Goal: Transaction & Acquisition: Purchase product/service

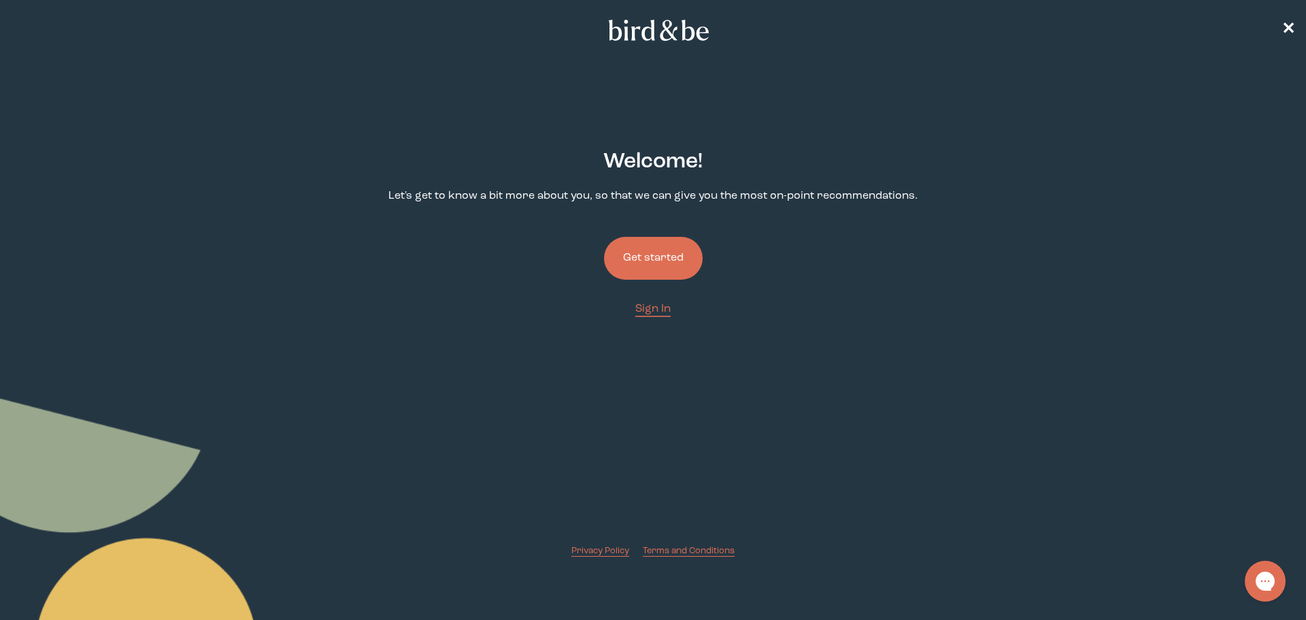
click at [666, 253] on button "Get started" at bounding box center [653, 258] width 99 height 43
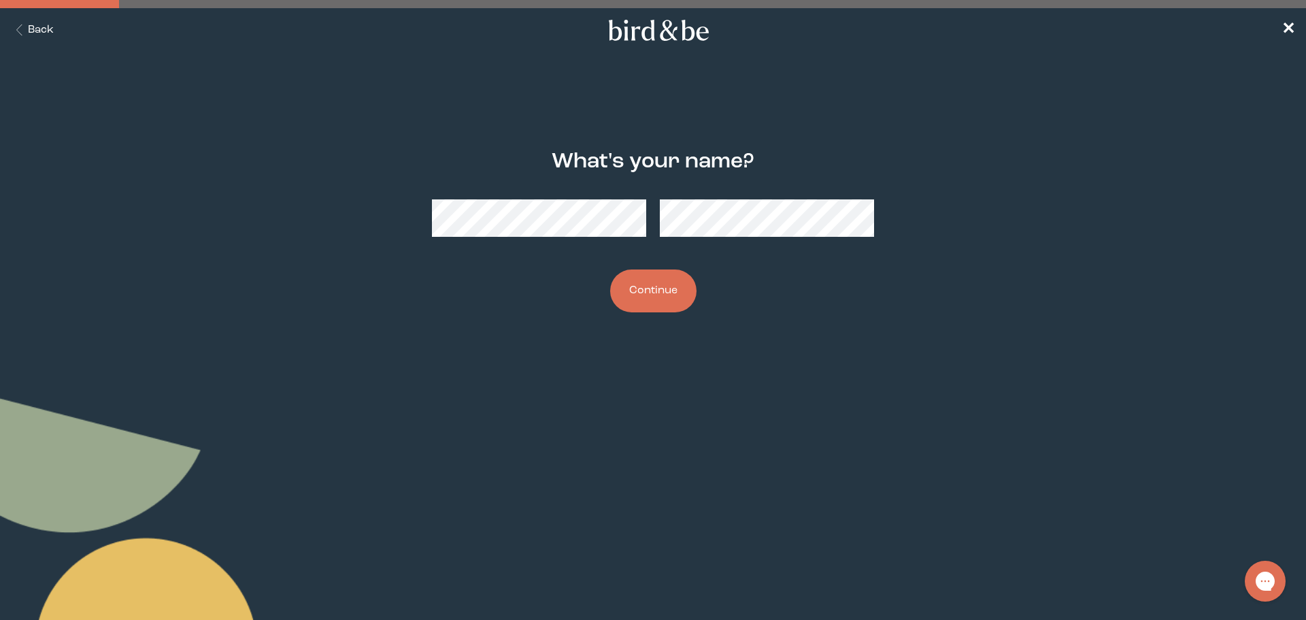
click at [658, 290] on button "Continue" at bounding box center [653, 290] width 86 height 43
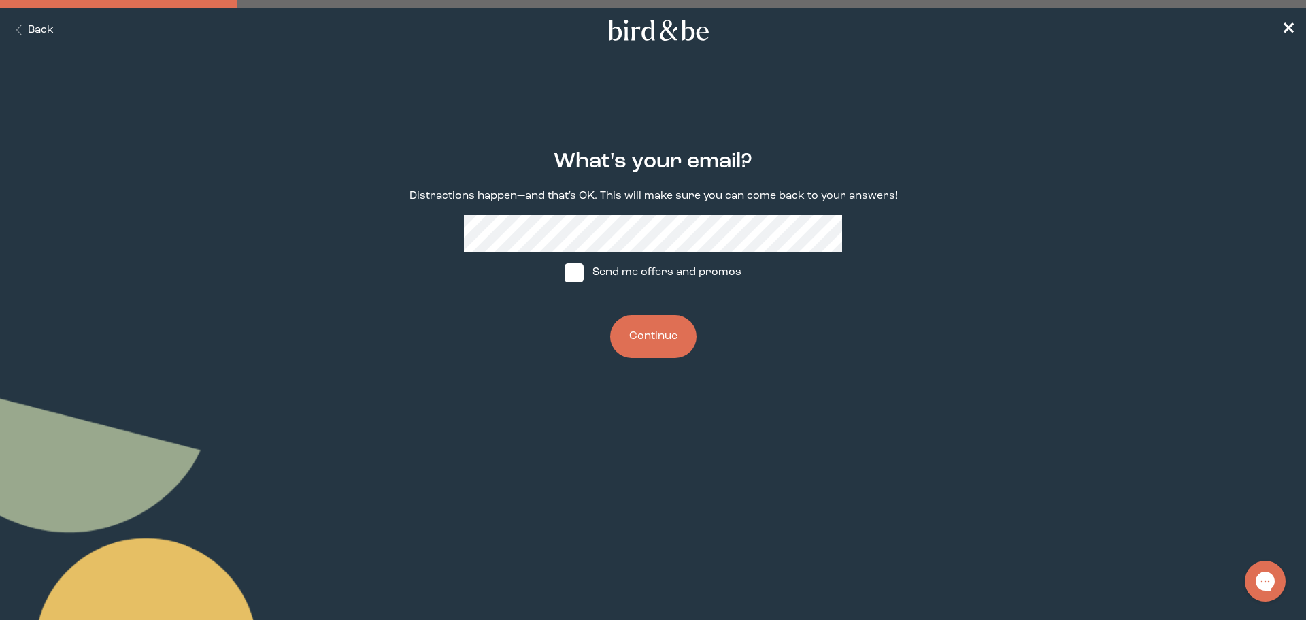
click at [609, 274] on label "Send me offers and promos" at bounding box center [653, 272] width 203 height 41
click at [564, 273] on input "Send me offers and promos" at bounding box center [564, 272] width 1 height 1
checkbox input "true"
click at [639, 342] on button "Continue" at bounding box center [653, 336] width 86 height 43
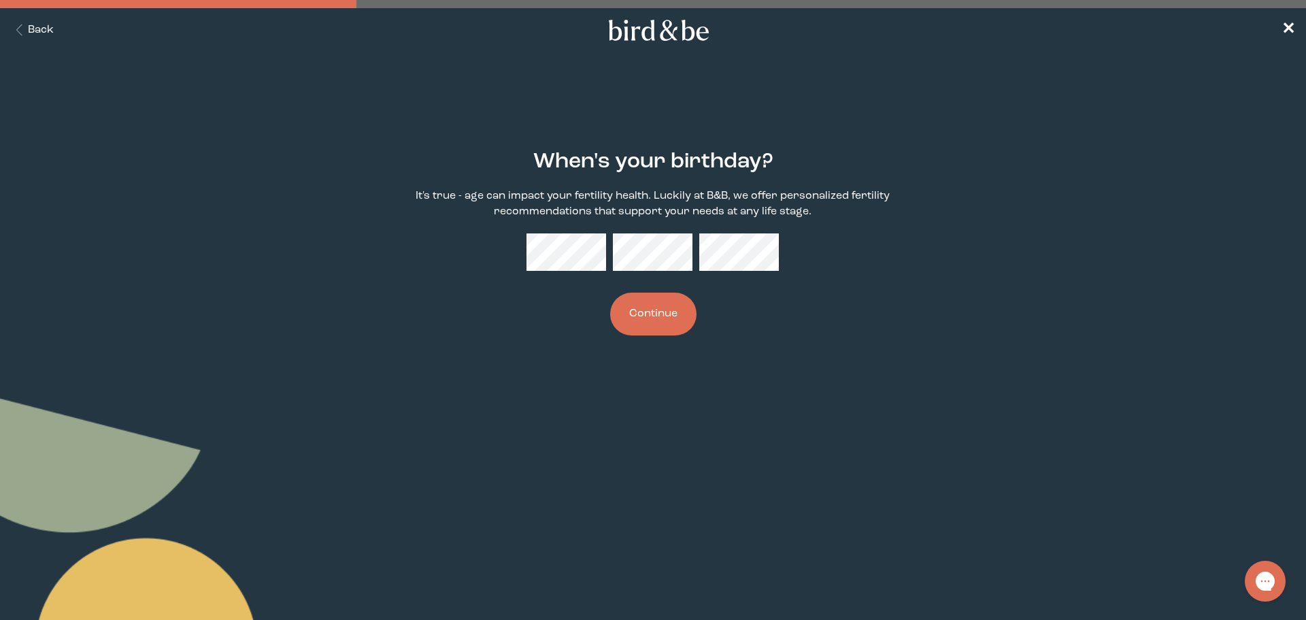
click at [610, 292] on button "Continue" at bounding box center [653, 313] width 86 height 43
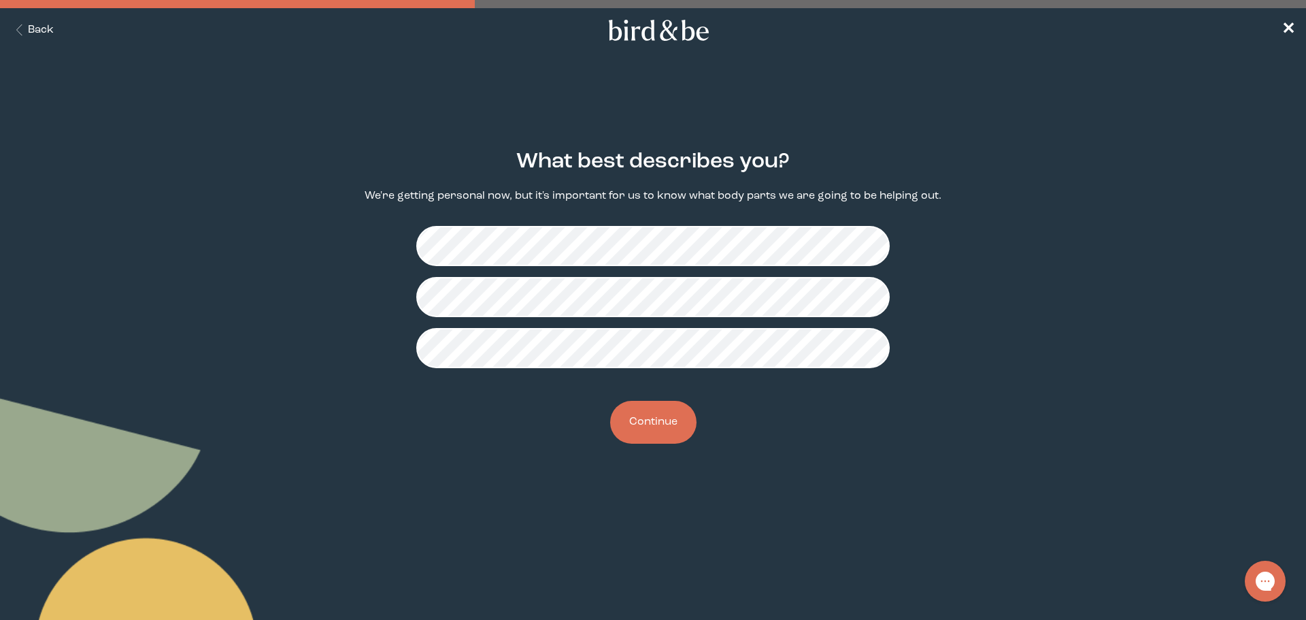
click at [668, 428] on button "Continue" at bounding box center [653, 422] width 86 height 43
click at [652, 420] on button "Continue" at bounding box center [653, 422] width 86 height 43
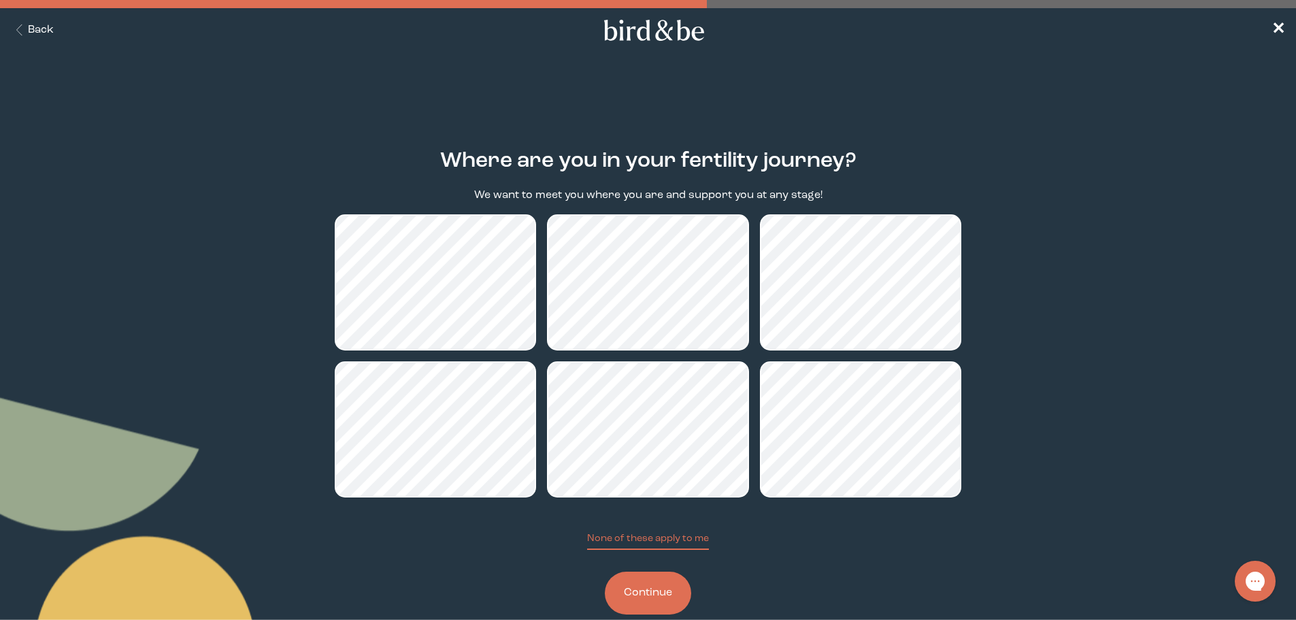
click at [642, 598] on button "Continue" at bounding box center [648, 592] width 86 height 43
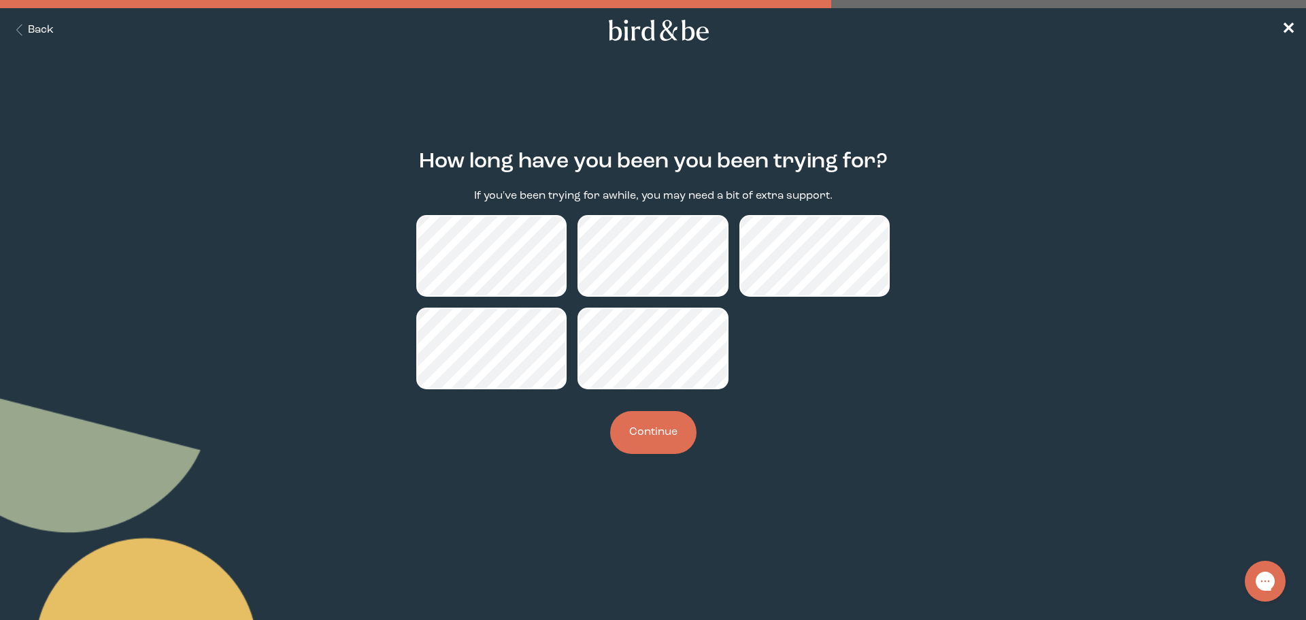
click at [35, 32] on button "Back" at bounding box center [32, 30] width 43 height 16
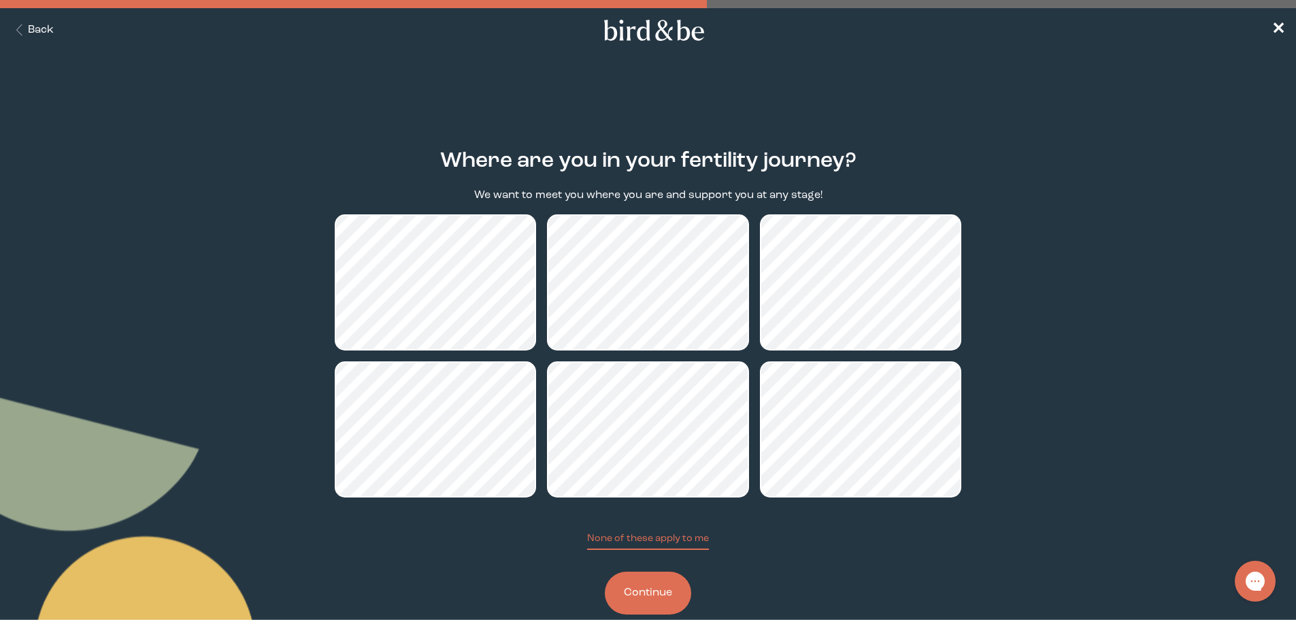
click at [641, 594] on button "Continue" at bounding box center [648, 592] width 86 height 43
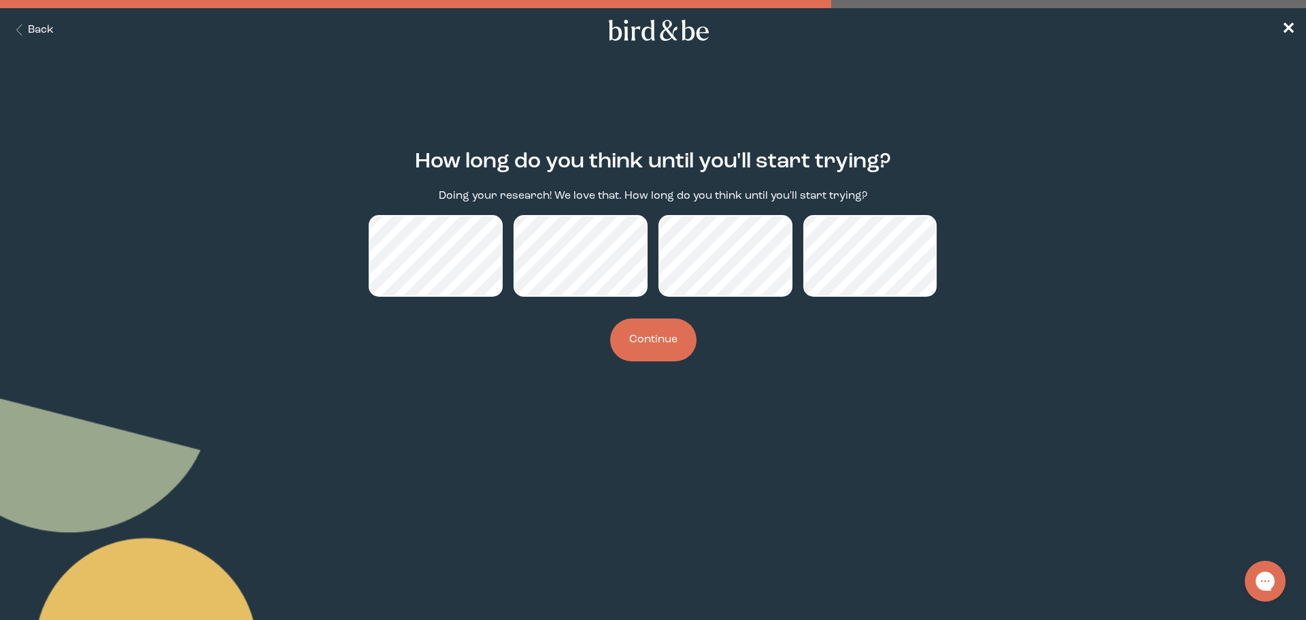
click at [657, 343] on button "Continue" at bounding box center [653, 339] width 86 height 43
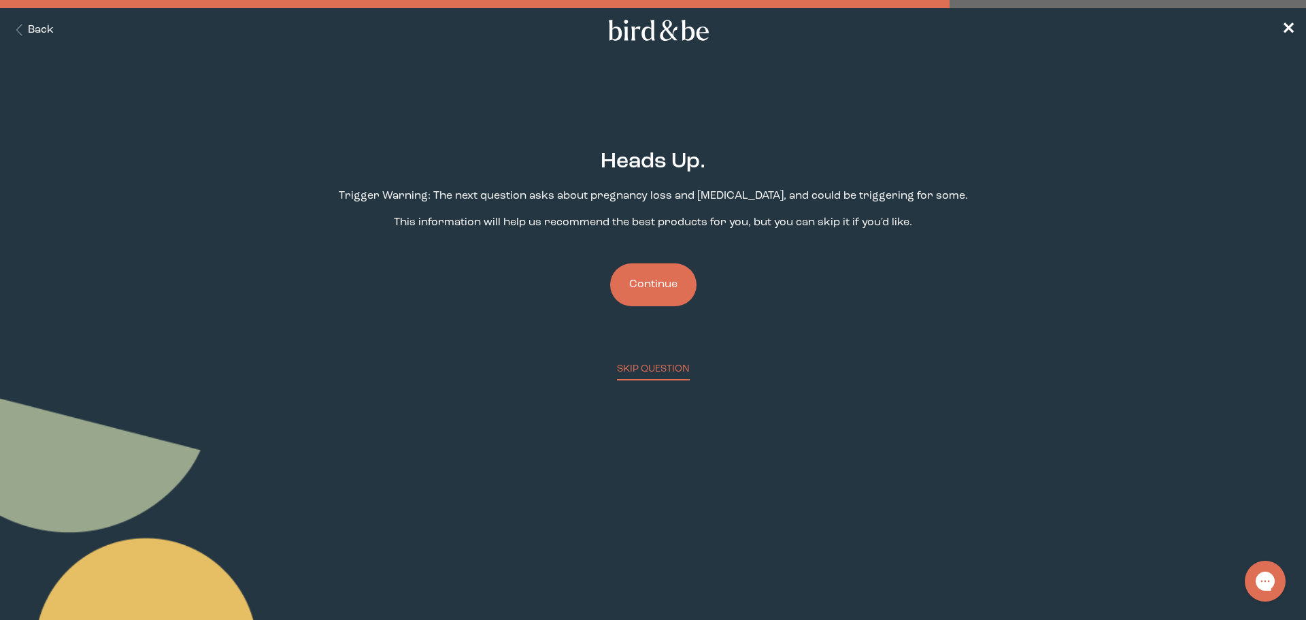
click at [656, 284] on button "Continue" at bounding box center [653, 284] width 86 height 43
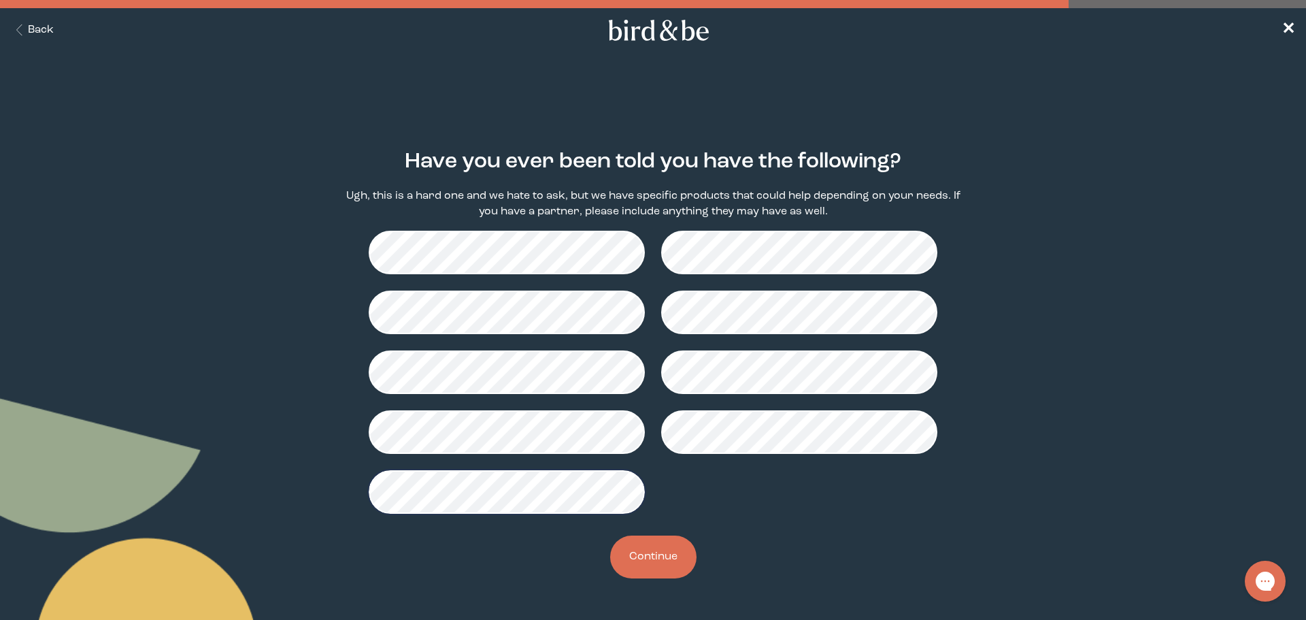
click at [630, 548] on button "Continue" at bounding box center [653, 556] width 86 height 43
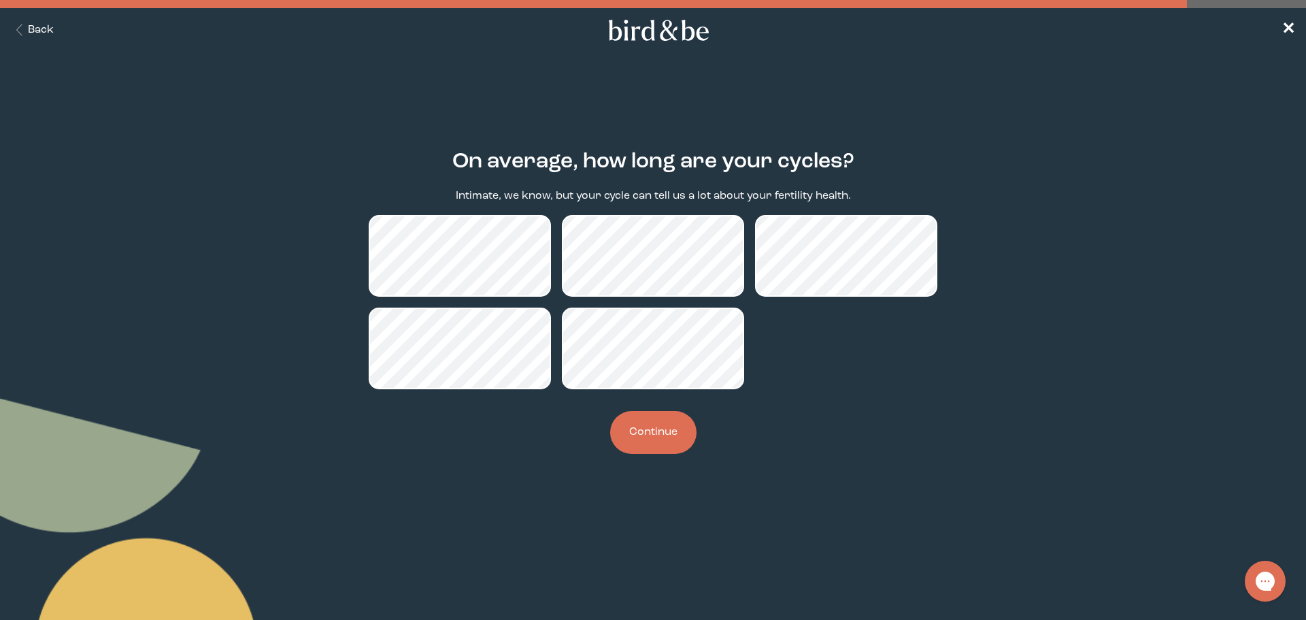
click at [648, 437] on button "Continue" at bounding box center [653, 432] width 86 height 43
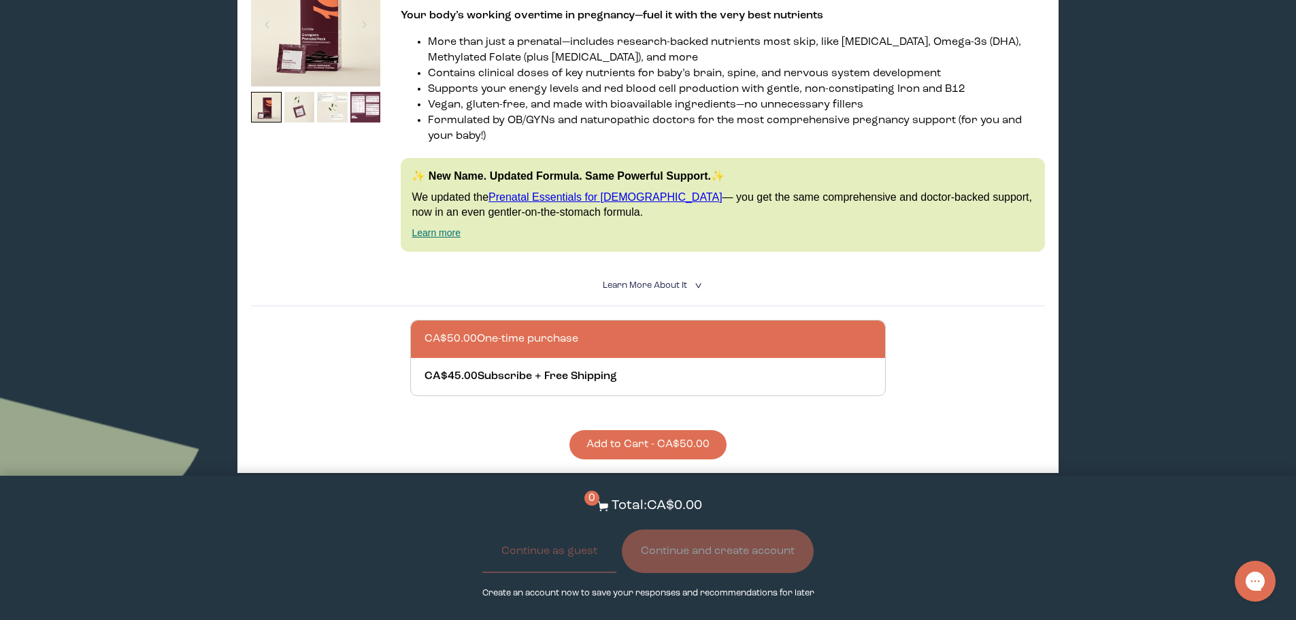
scroll to position [3400, 0]
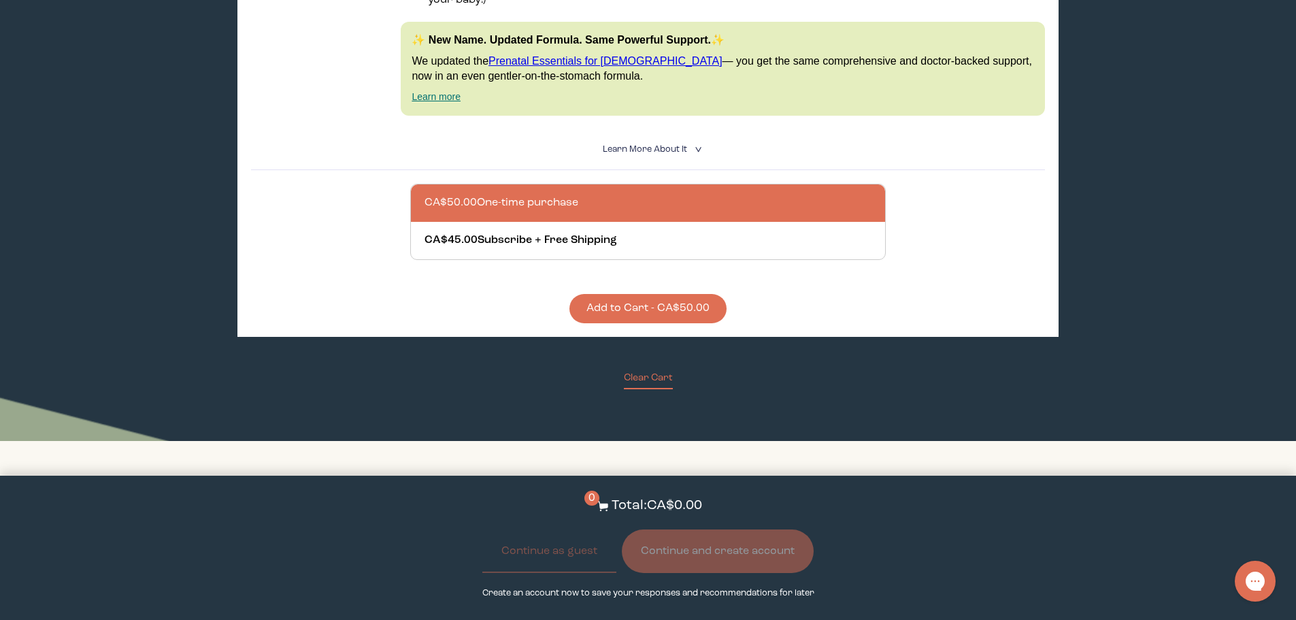
click at [620, 298] on button "Add to Cart - CA$50.00" at bounding box center [647, 308] width 157 height 29
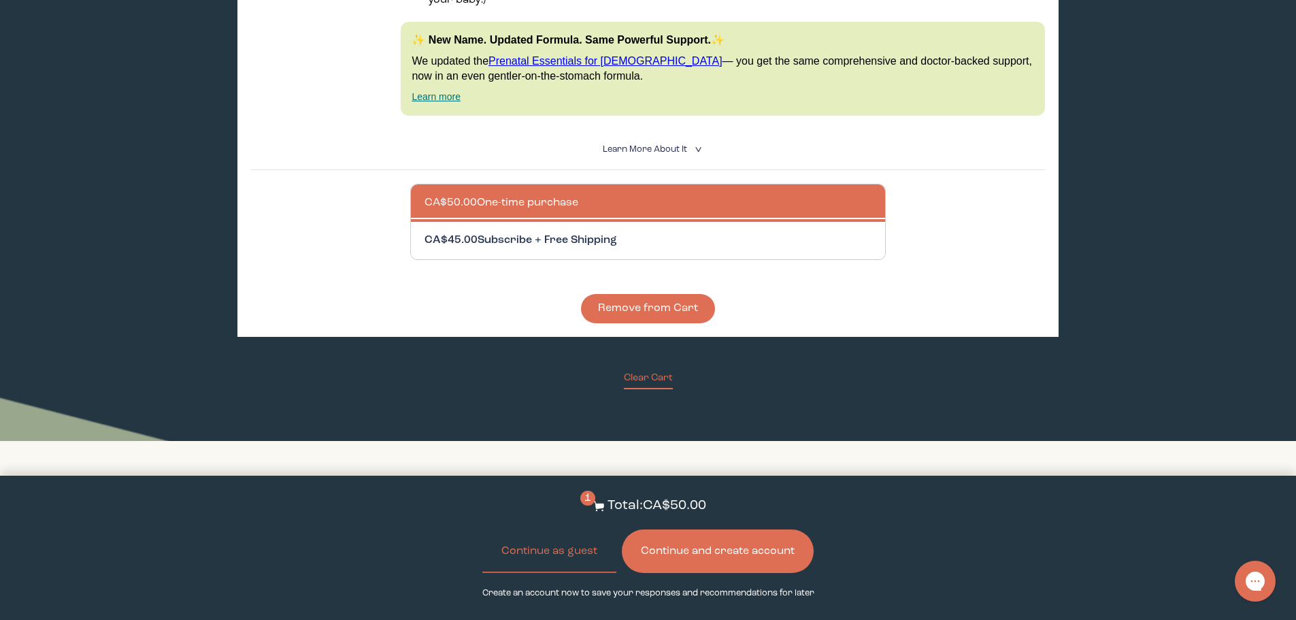
click at [585, 228] on div at bounding box center [661, 240] width 475 height 37
click at [424, 232] on input "CA$45.00 Subscribe + Free Shipping" at bounding box center [424, 232] width 1 height 1
radio input "true"
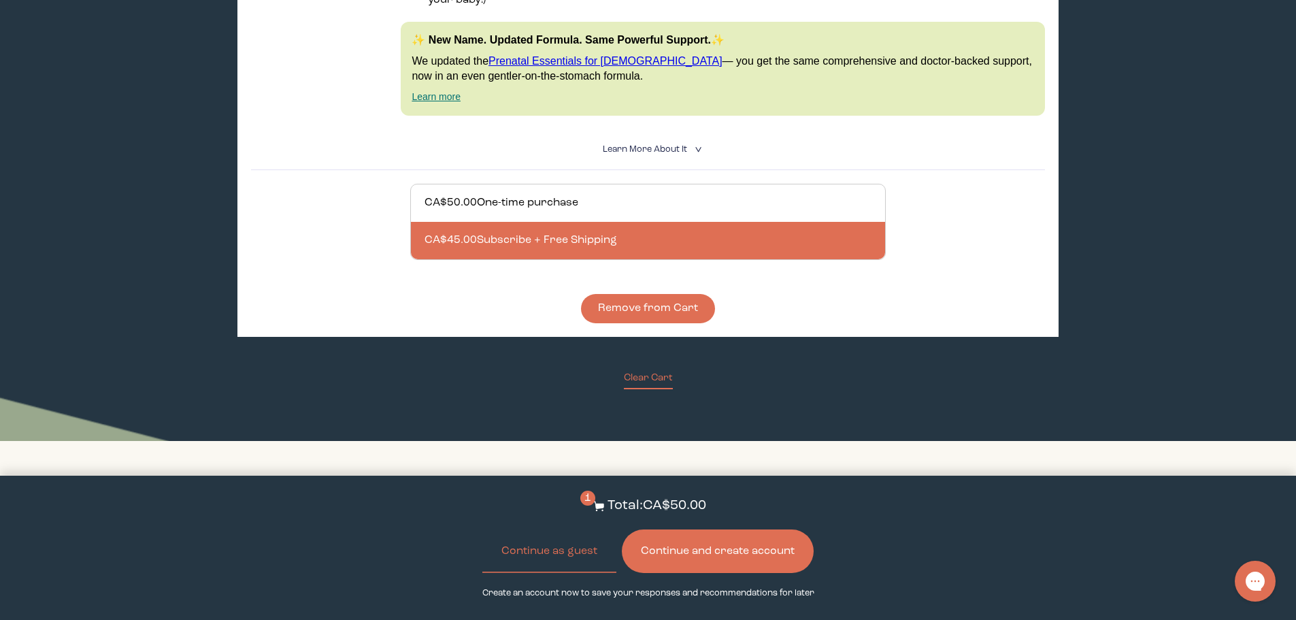
click at [636, 300] on button "Remove from Cart" at bounding box center [648, 308] width 134 height 29
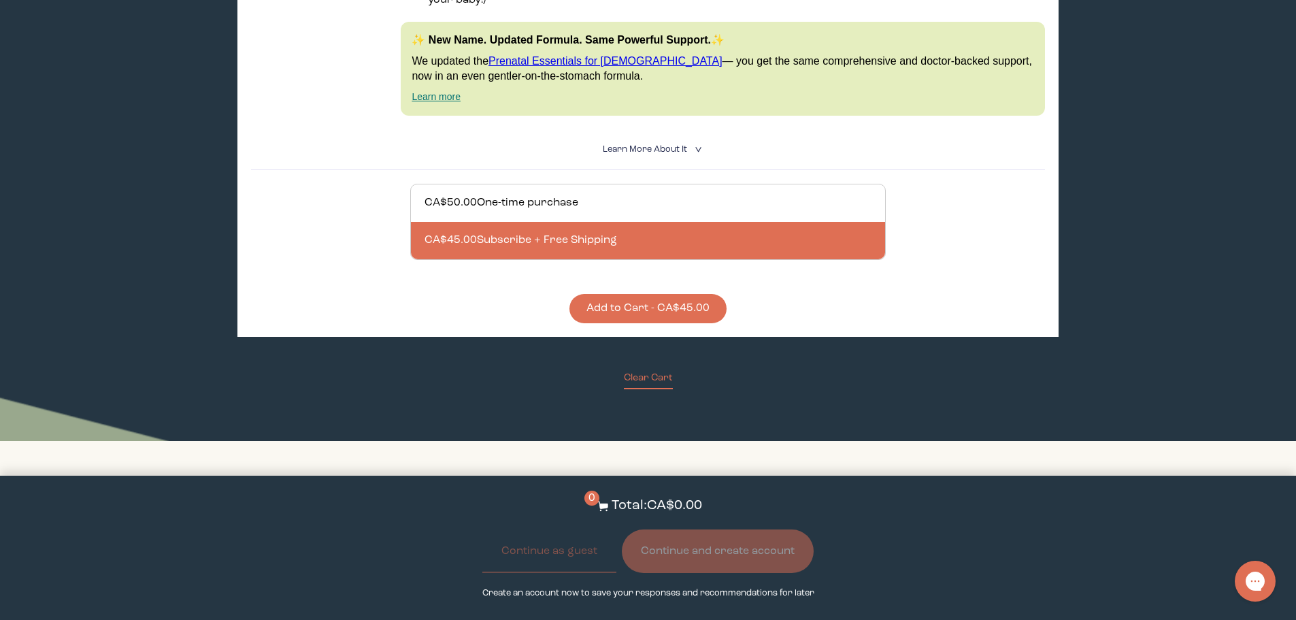
click at [626, 294] on button "Add to Cart - CA$45.00" at bounding box center [647, 308] width 157 height 29
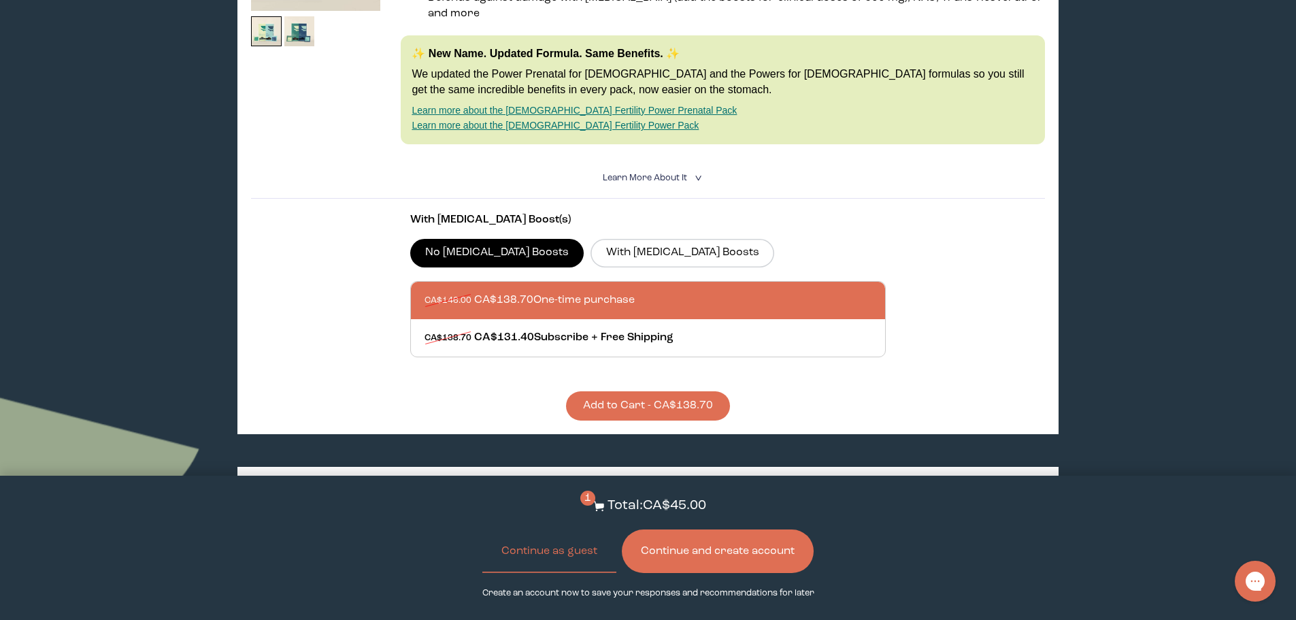
scroll to position [0, 0]
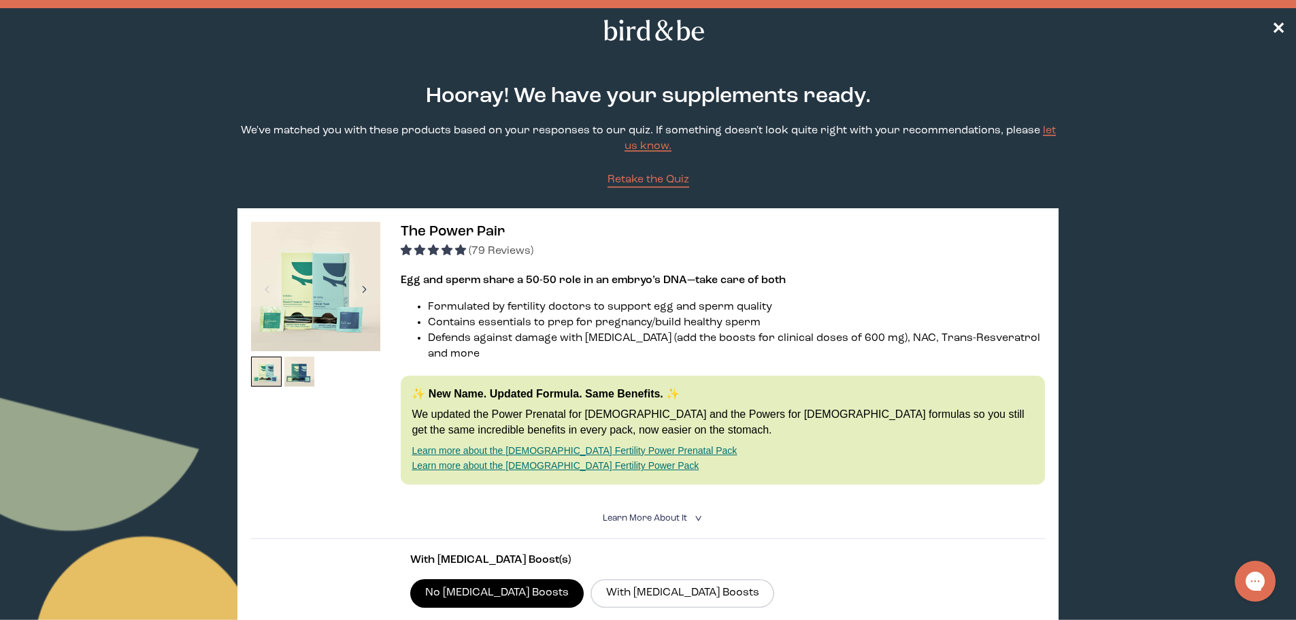
click at [365, 292] on div at bounding box center [364, 289] width 18 height 30
click at [1280, 35] on span "✕" at bounding box center [1278, 30] width 14 height 16
